Goal: Task Accomplishment & Management: Manage account settings

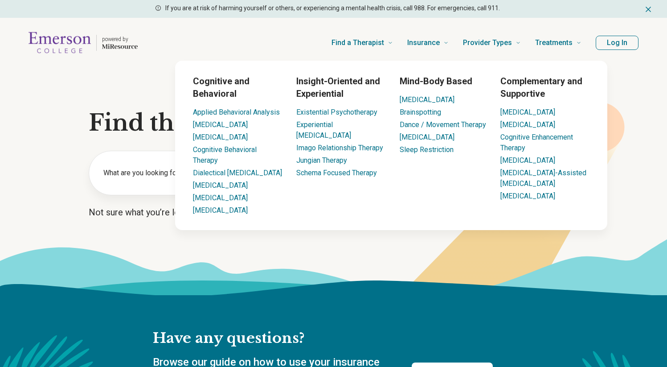
click at [598, 46] on button "Log In" at bounding box center [617, 43] width 43 height 14
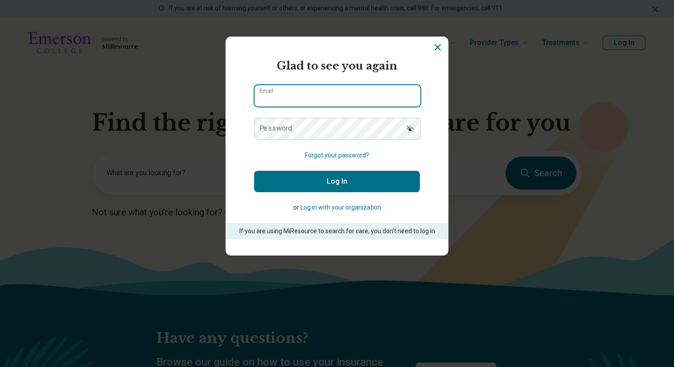
click at [345, 99] on input "Email" at bounding box center [338, 95] width 166 height 21
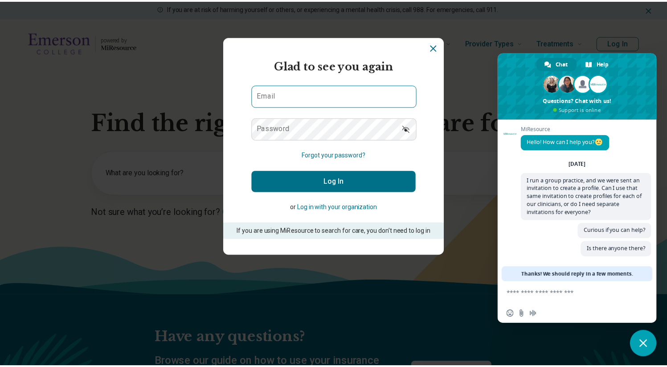
scroll to position [2, 0]
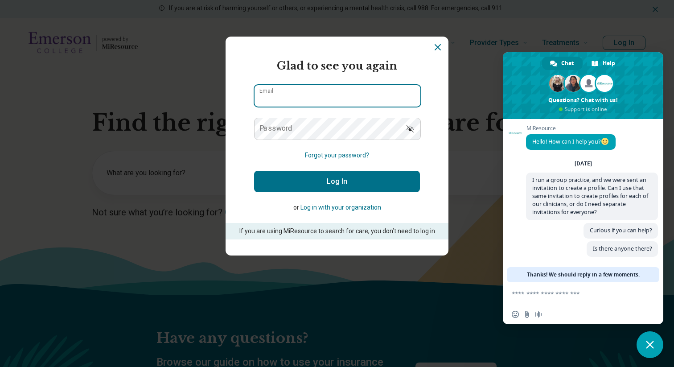
type input "**********"
click at [254, 171] on button "Log In" at bounding box center [337, 181] width 166 height 21
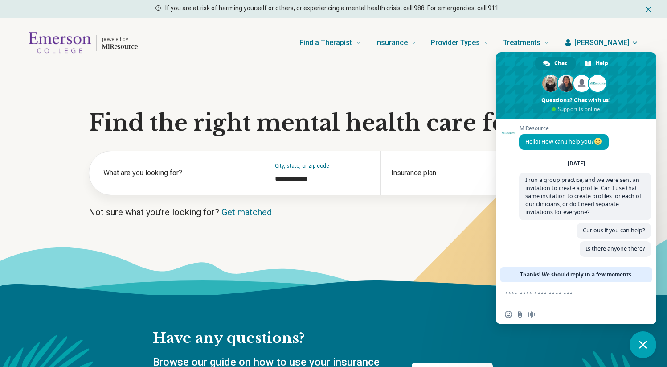
click at [522, 292] on textarea "Compose your message..." at bounding box center [566, 294] width 123 height 8
type textarea "*****"
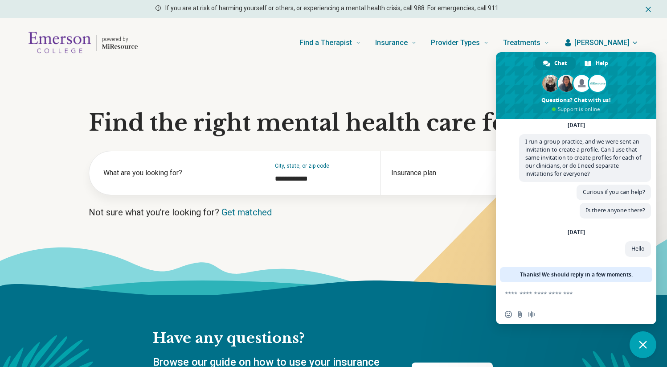
scroll to position [41, 0]
click at [594, 68] on div "Help" at bounding box center [597, 63] width 41 height 13
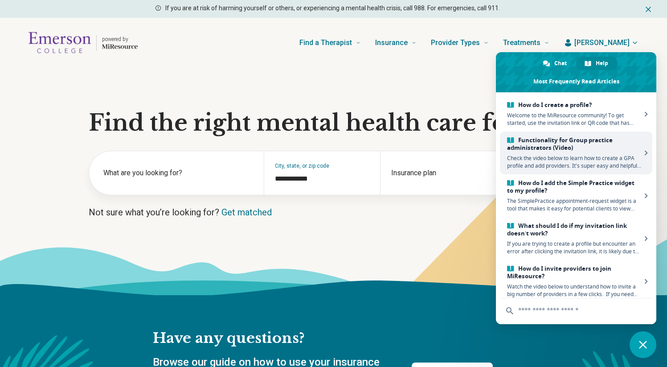
click at [599, 161] on span "Check the video below to learn how to create a GPA profile and add providers. I…" at bounding box center [574, 161] width 134 height 15
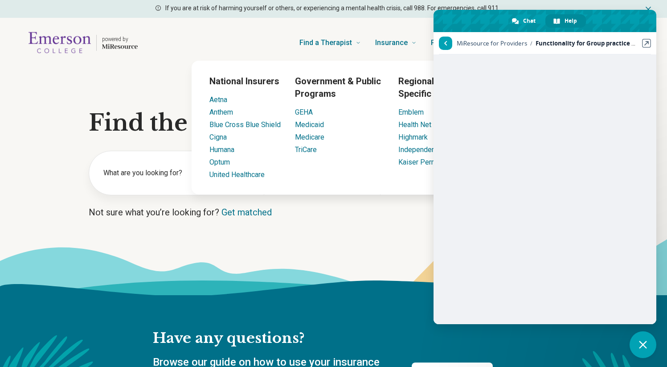
click at [385, 81] on div "National Insurers Aetna Anthem Blue Cross Blue Shield Cigna Humana Optum United…" at bounding box center [400, 128] width 417 height 134
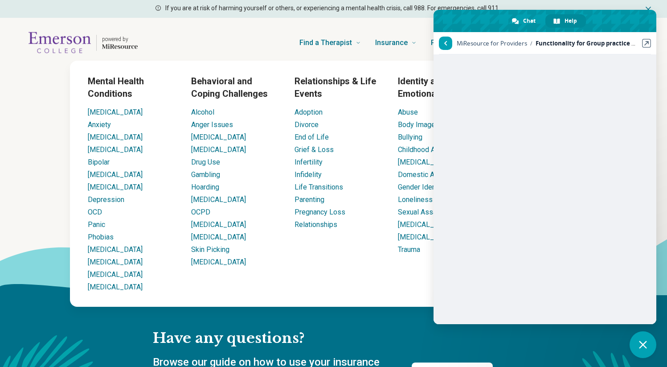
click at [295, 27] on div "Find a Therapist Mental Health Conditions [MEDICAL_DATA] Anxiety [MEDICAL_DATA]…" at bounding box center [351, 43] width 398 height 36
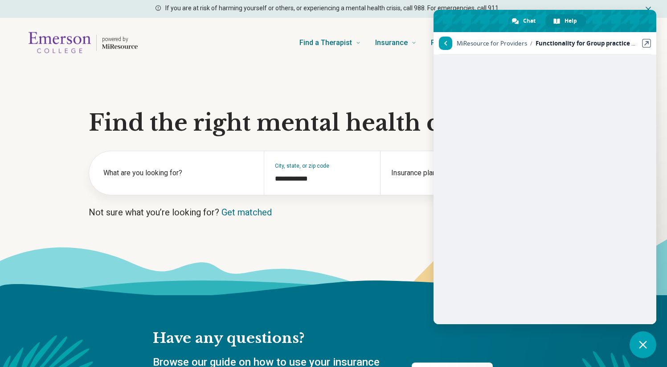
click at [640, 339] on span "Close chat" at bounding box center [643, 344] width 27 height 27
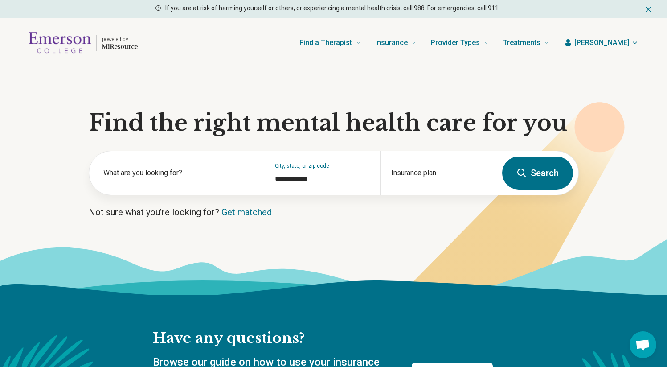
click at [602, 47] on button "[PERSON_NAME]" at bounding box center [601, 42] width 75 height 11
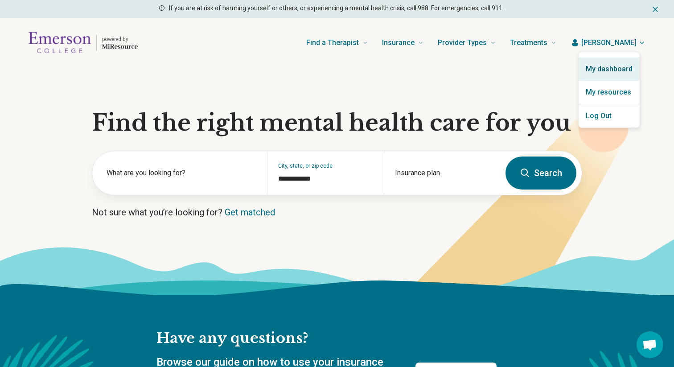
click at [598, 64] on link "My dashboard" at bounding box center [609, 69] width 61 height 23
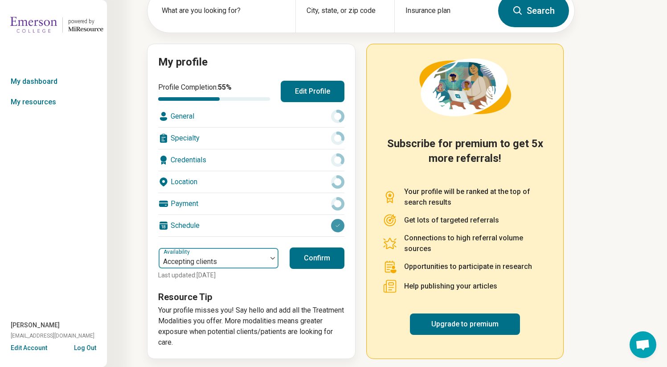
scroll to position [58, 0]
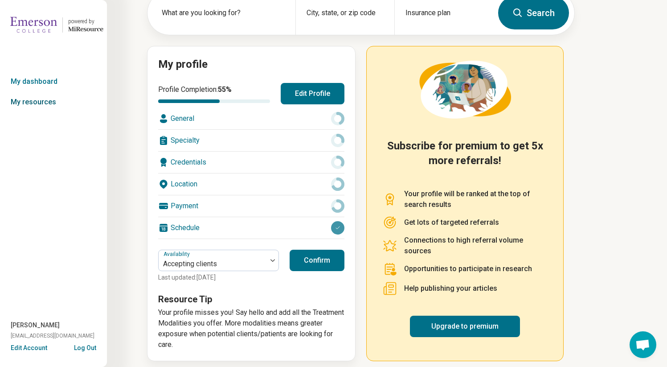
click at [18, 101] on link "My resources" at bounding box center [53, 102] width 107 height 21
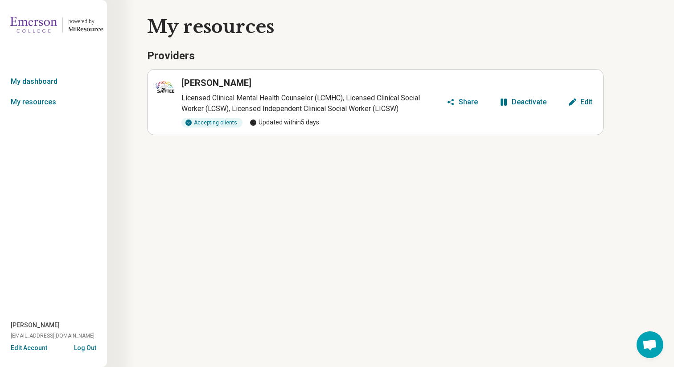
click at [267, 106] on p "Licensed Clinical Mental Health Counselor (LCMHC), Licensed Clinical Social Wor…" at bounding box center [311, 103] width 261 height 21
click at [584, 108] on button "Edit" at bounding box center [580, 102] width 32 height 14
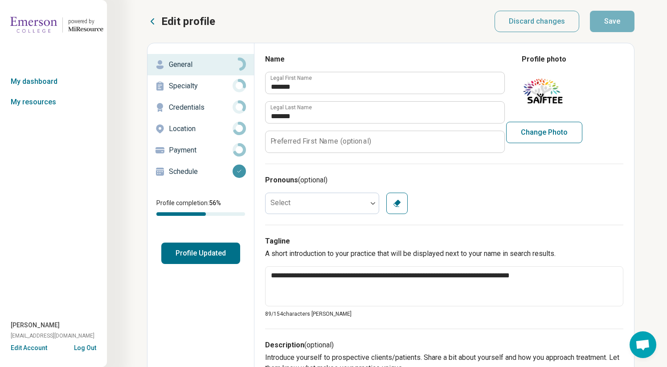
click at [648, 350] on span "Open chat" at bounding box center [643, 345] width 15 height 12
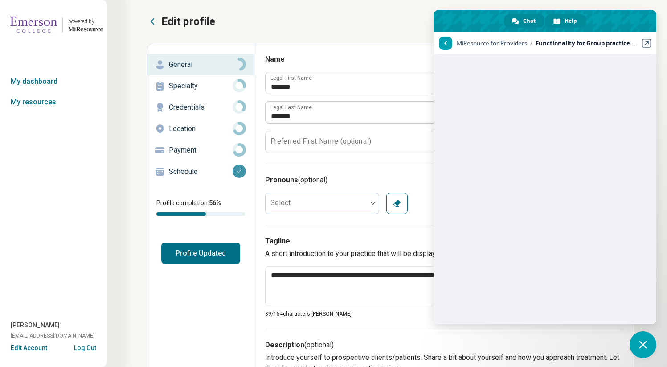
click at [528, 18] on span "Chat" at bounding box center [529, 20] width 12 height 13
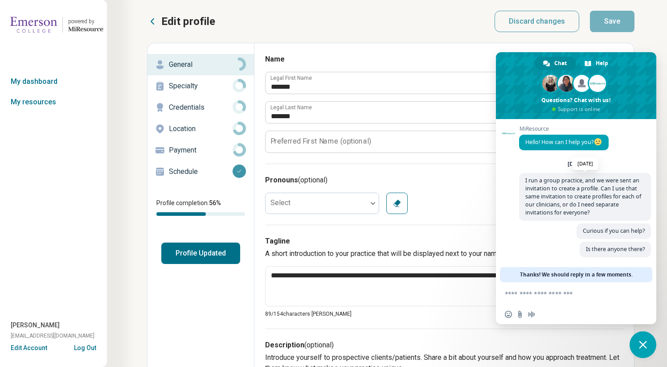
scroll to position [49, 0]
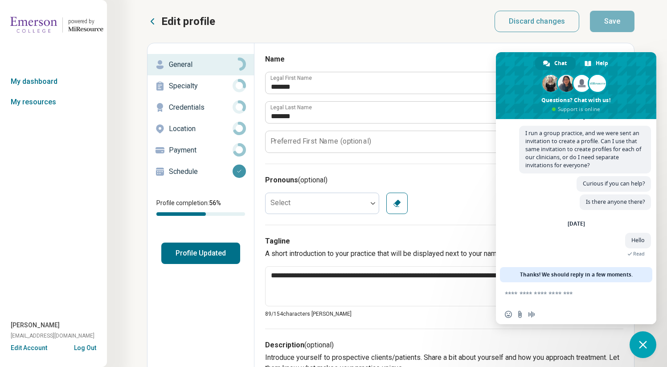
click at [551, 296] on textarea "Compose your message..." at bounding box center [566, 294] width 123 height 8
click at [531, 310] on div "Insert an emoji Send a file Audio message" at bounding box center [576, 314] width 160 height 20
click at [551, 287] on form at bounding box center [566, 294] width 123 height 24
click at [535, 296] on textarea "Compose your message..." at bounding box center [566, 294] width 123 height 8
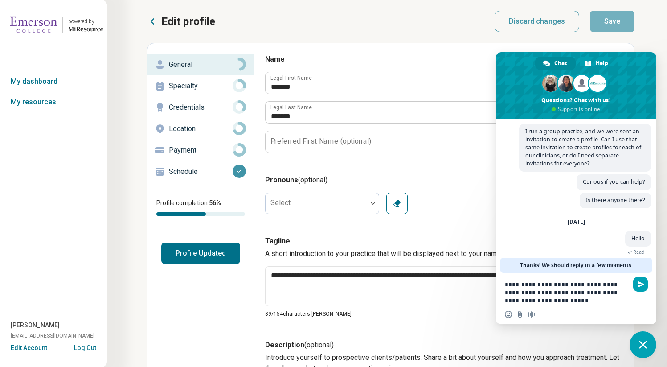
type textarea "**********"
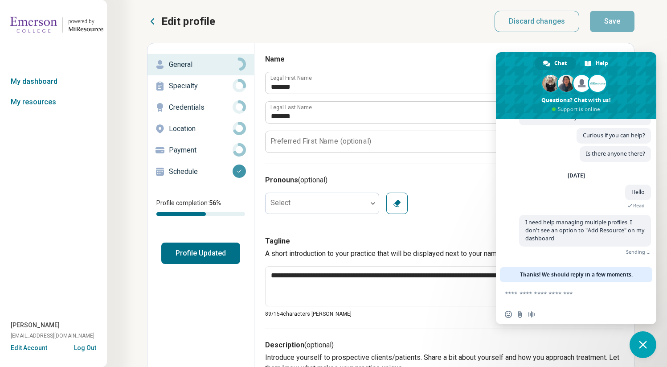
scroll to position [75, 0]
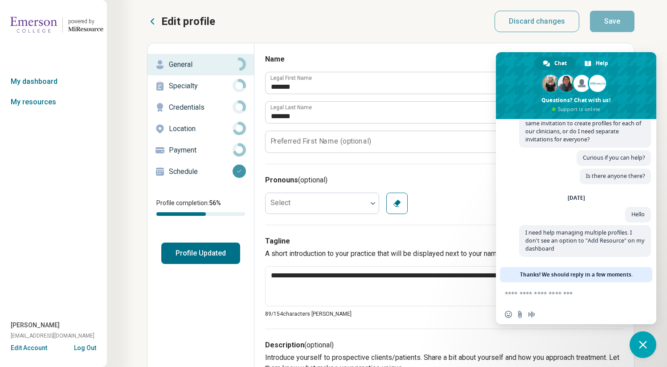
click at [30, 349] on button "Edit Account" at bounding box center [29, 347] width 37 height 9
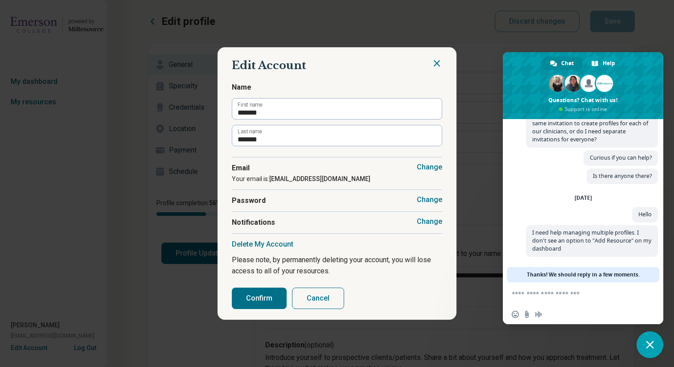
click at [313, 300] on button "Cancel" at bounding box center [318, 298] width 52 height 21
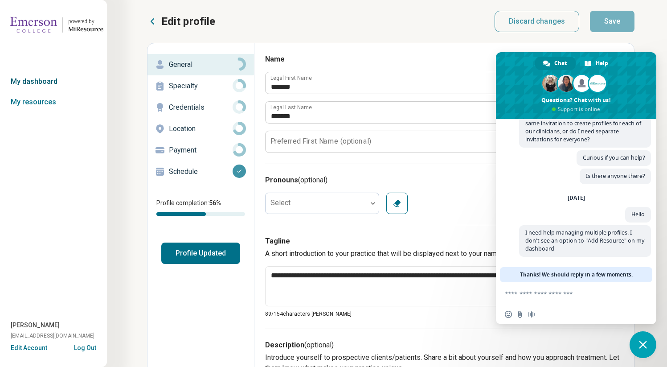
click at [65, 90] on link "My dashboard" at bounding box center [53, 81] width 107 height 21
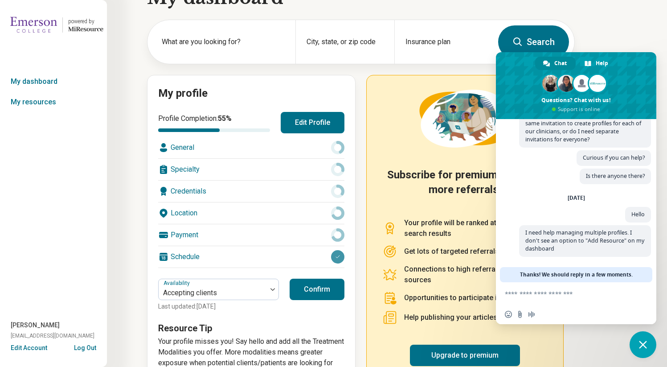
scroll to position [64, 0]
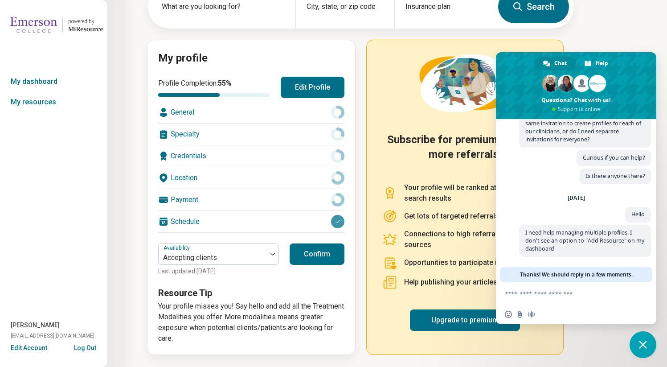
click at [343, 249] on button "Confirm" at bounding box center [317, 253] width 55 height 21
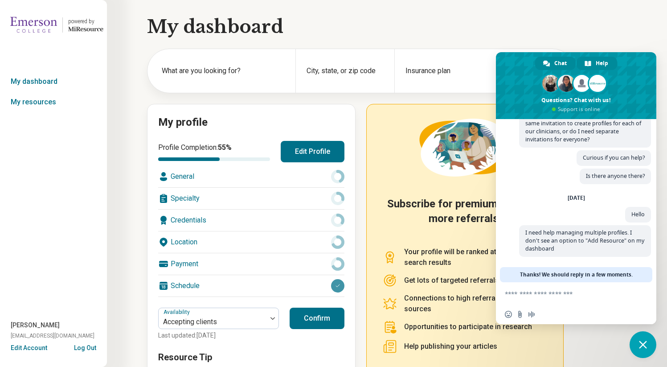
click at [596, 65] on span "Help" at bounding box center [602, 63] width 12 height 13
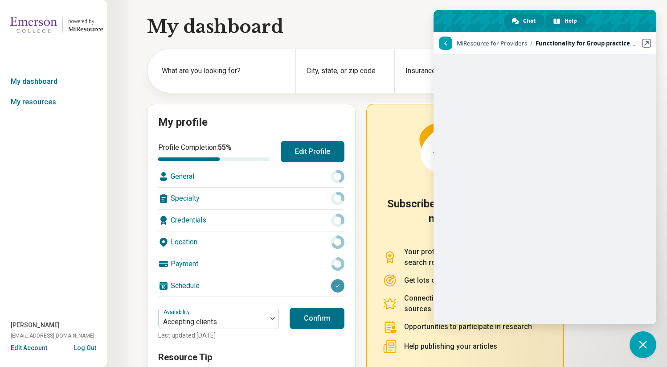
click at [523, 14] on span "Chat" at bounding box center [529, 20] width 12 height 13
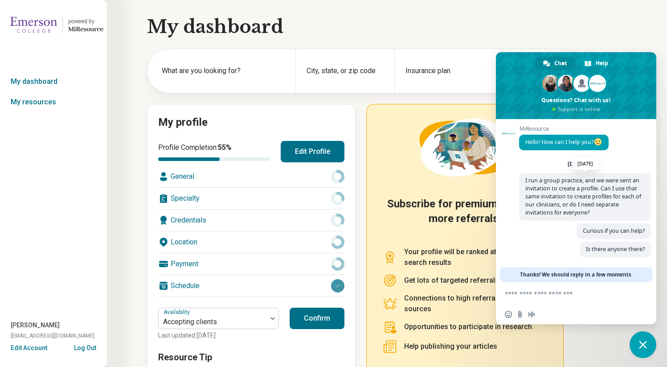
scroll to position [75, 0]
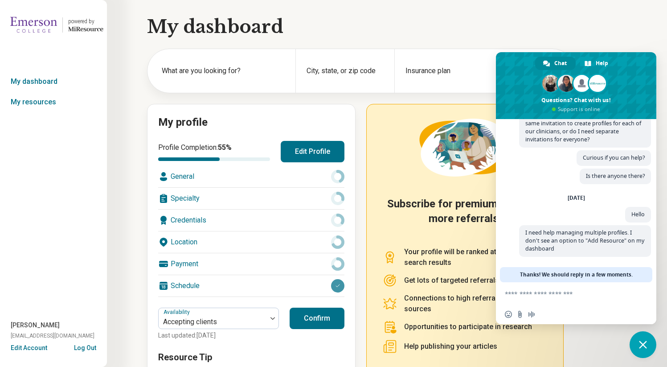
click at [598, 71] on span at bounding box center [576, 85] width 160 height 67
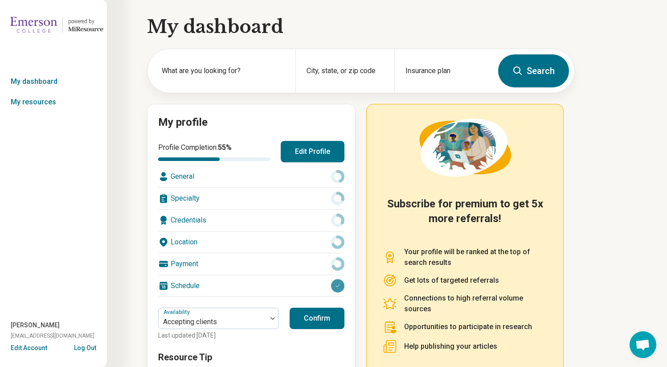
click at [642, 337] on span "Open chat" at bounding box center [643, 344] width 27 height 27
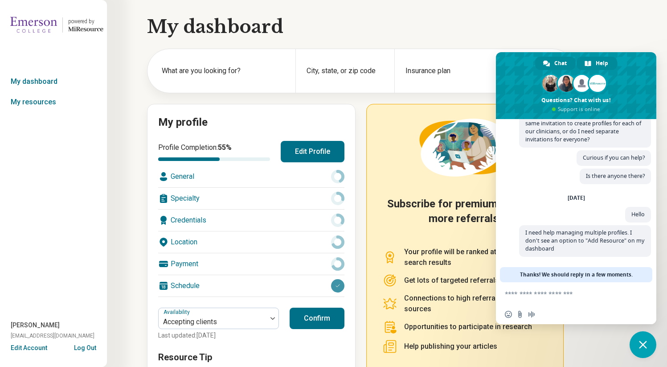
click at [596, 61] on div "Help" at bounding box center [597, 63] width 41 height 13
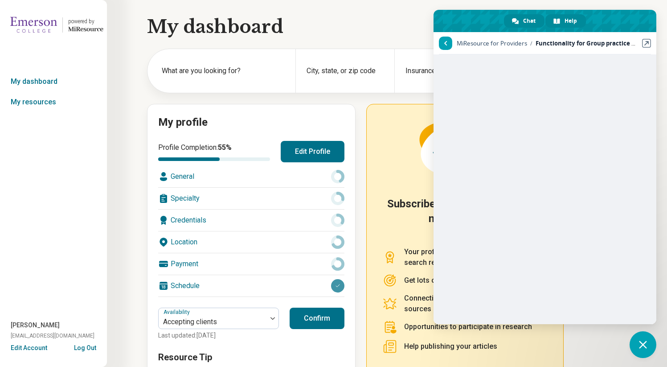
click at [534, 21] on span "Chat" at bounding box center [529, 20] width 12 height 13
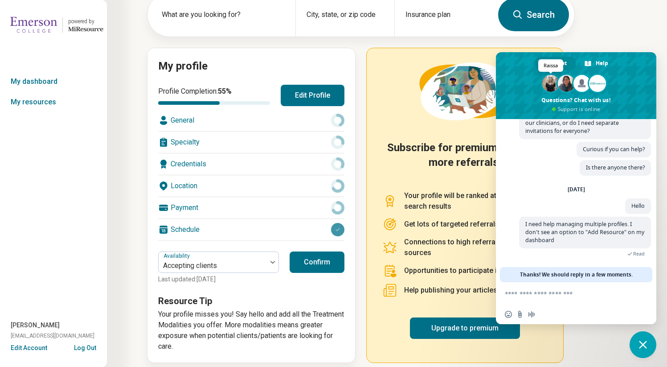
scroll to position [64, 0]
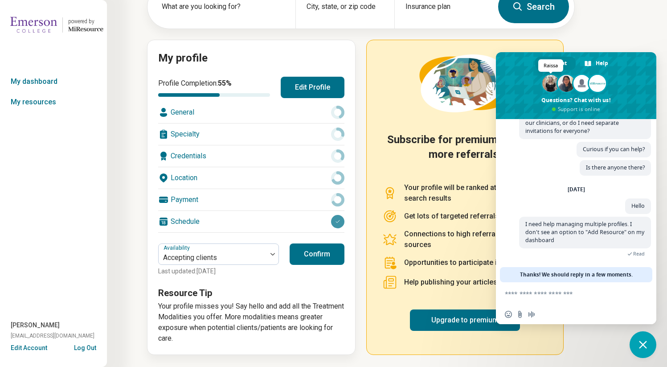
click at [555, 82] on span at bounding box center [550, 83] width 17 height 17
click at [589, 292] on textarea "Compose your message..." at bounding box center [566, 294] width 123 height 8
type textarea "*"
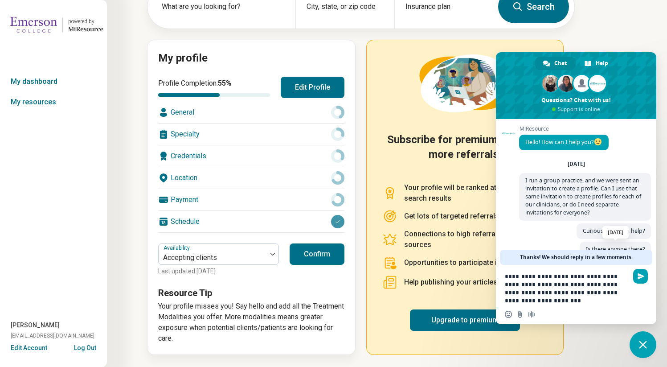
scroll to position [2, 0]
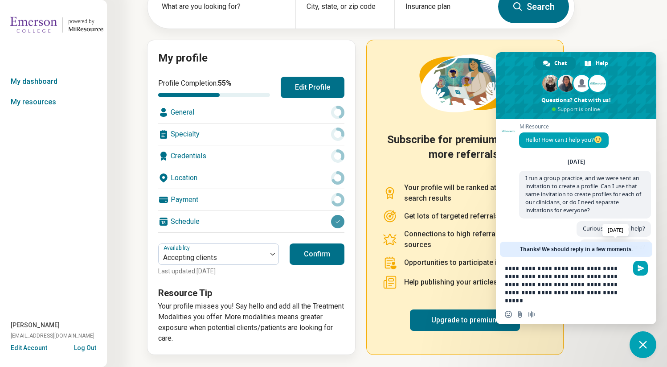
type textarea "**********"
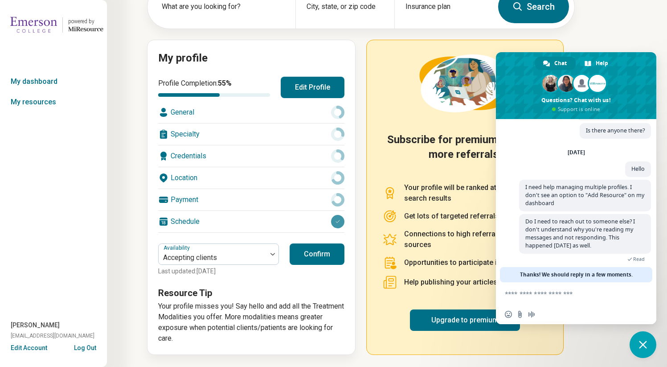
scroll to position [127, 0]
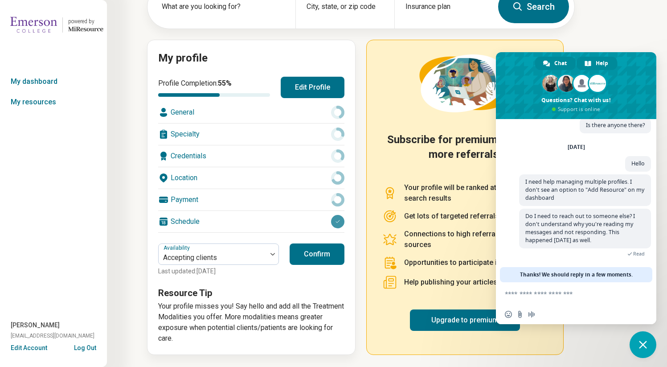
click at [606, 61] on span "Help" at bounding box center [602, 63] width 12 height 13
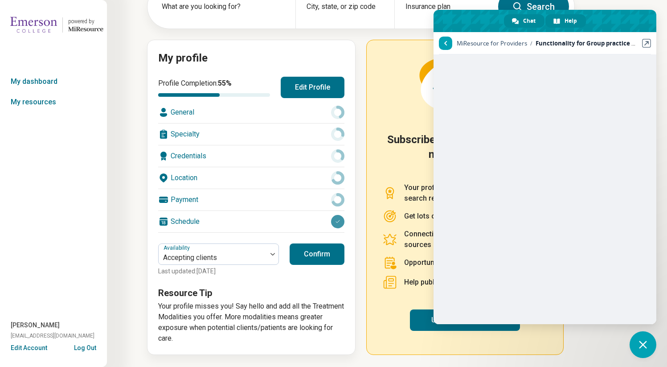
click at [519, 22] on div "Chat" at bounding box center [524, 20] width 41 height 13
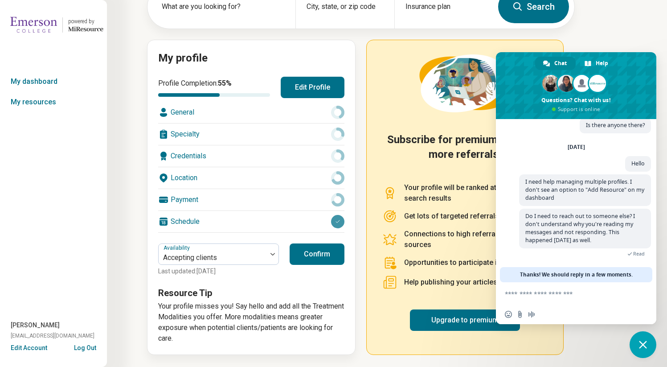
click at [449, 33] on div "My dashboard What are you looking for? City, state, or zip code Insurance plan …" at bounding box center [287, 151] width 575 height 431
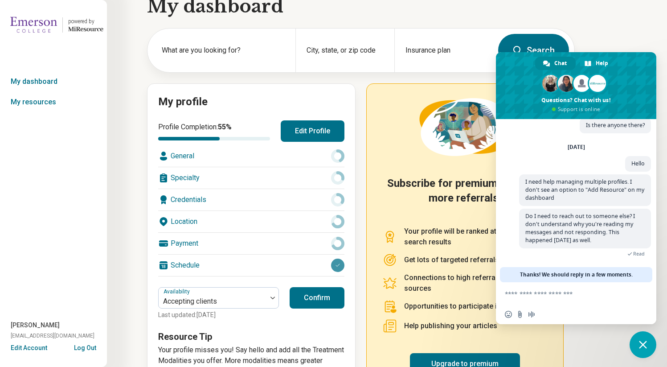
scroll to position [0, 0]
